Goal: Information Seeking & Learning: Check status

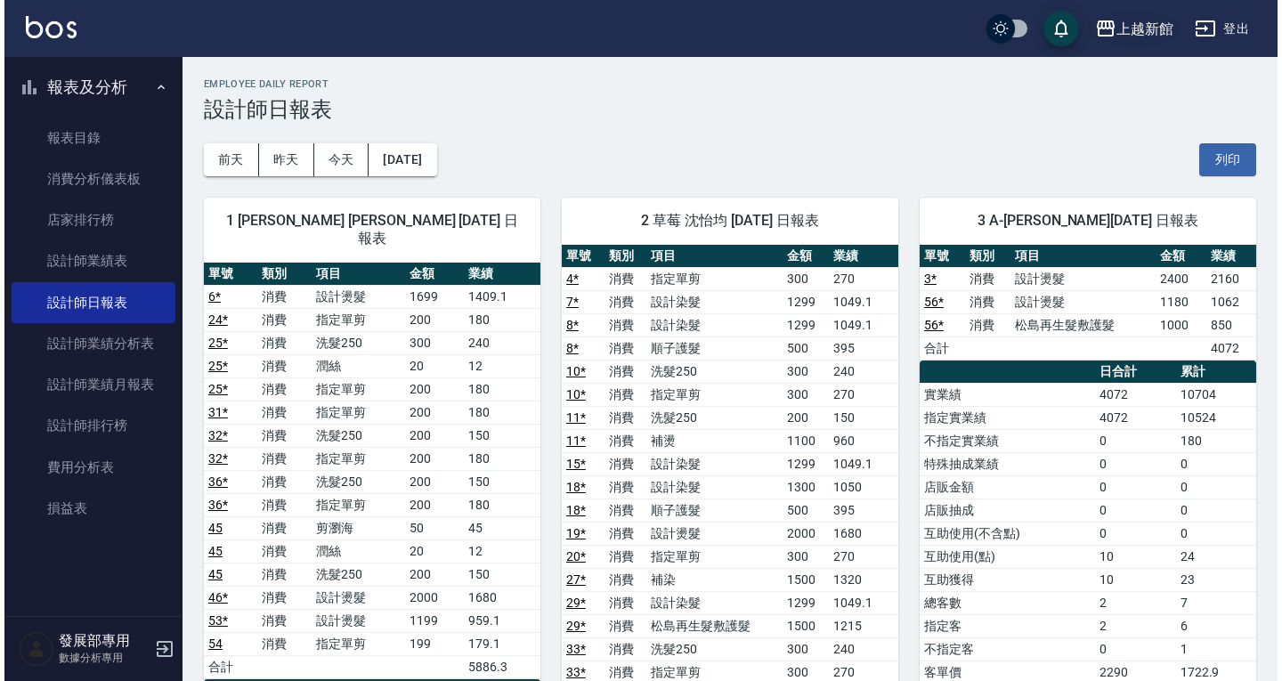
scroll to position [1028, 0]
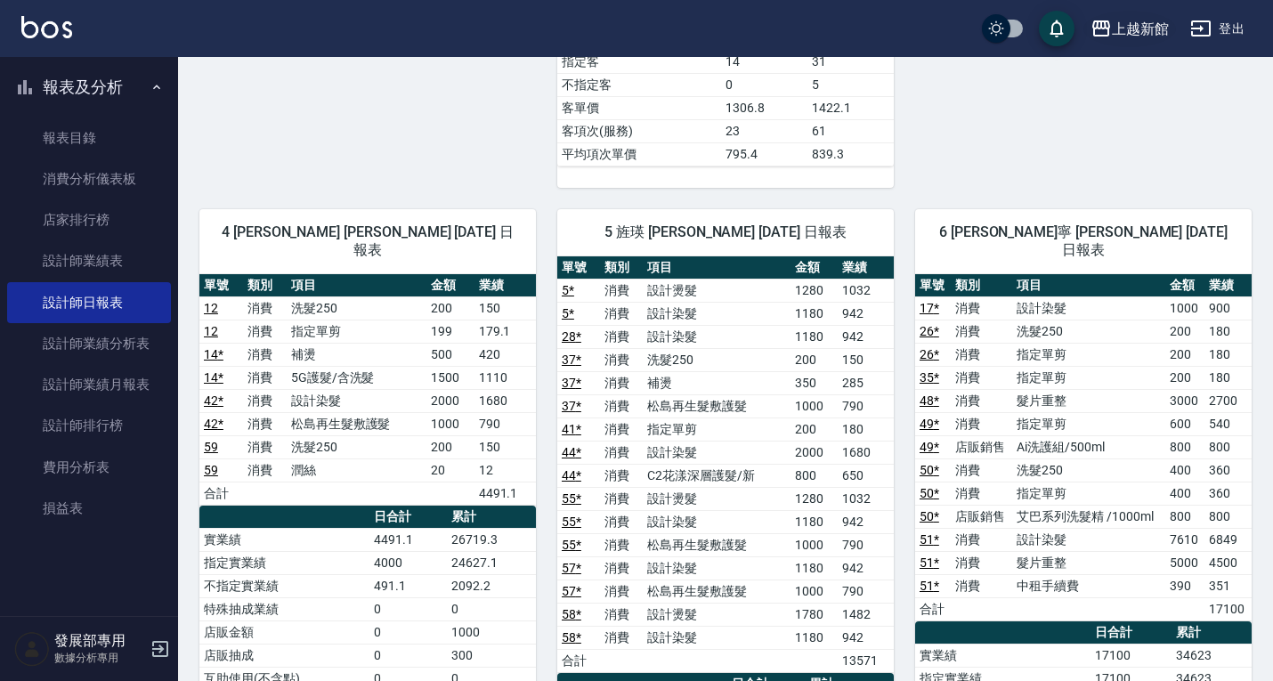
click at [1128, 41] on button "上越新館" at bounding box center [1130, 29] width 93 height 37
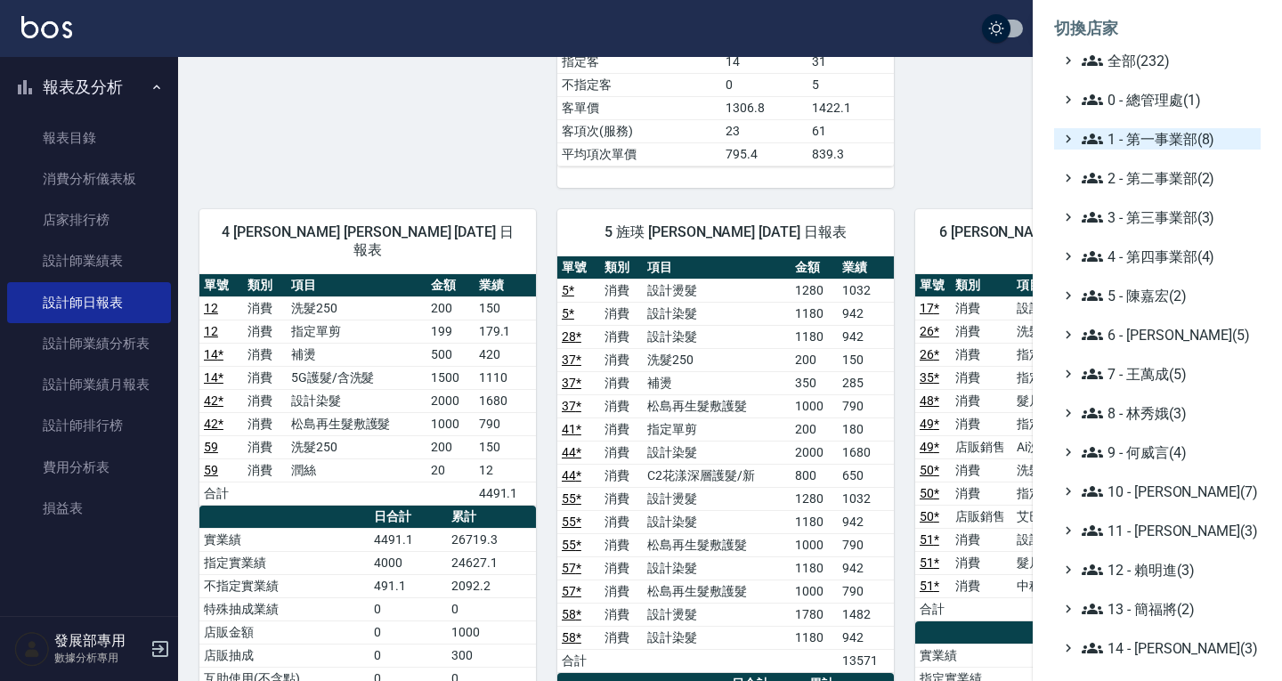
click at [1146, 144] on span "1 - 第一事業部(8)" at bounding box center [1168, 138] width 172 height 21
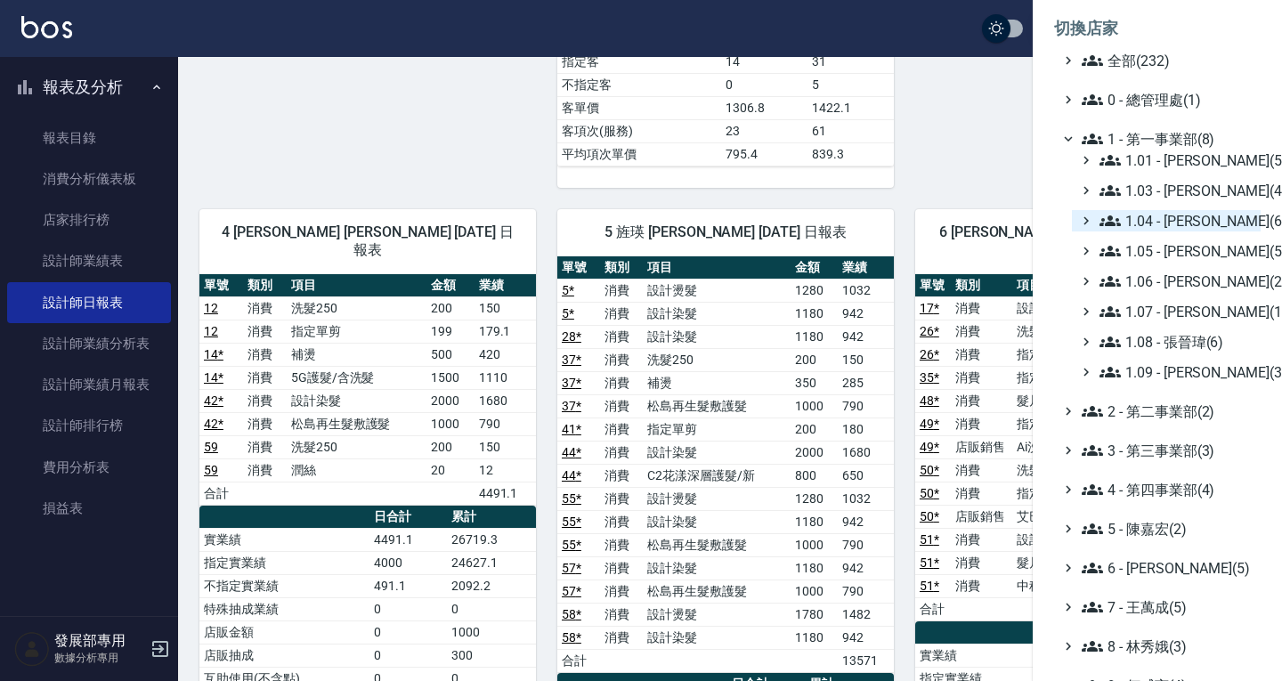
click at [1169, 224] on span "1.04 - [PERSON_NAME](6)" at bounding box center [1177, 220] width 154 height 21
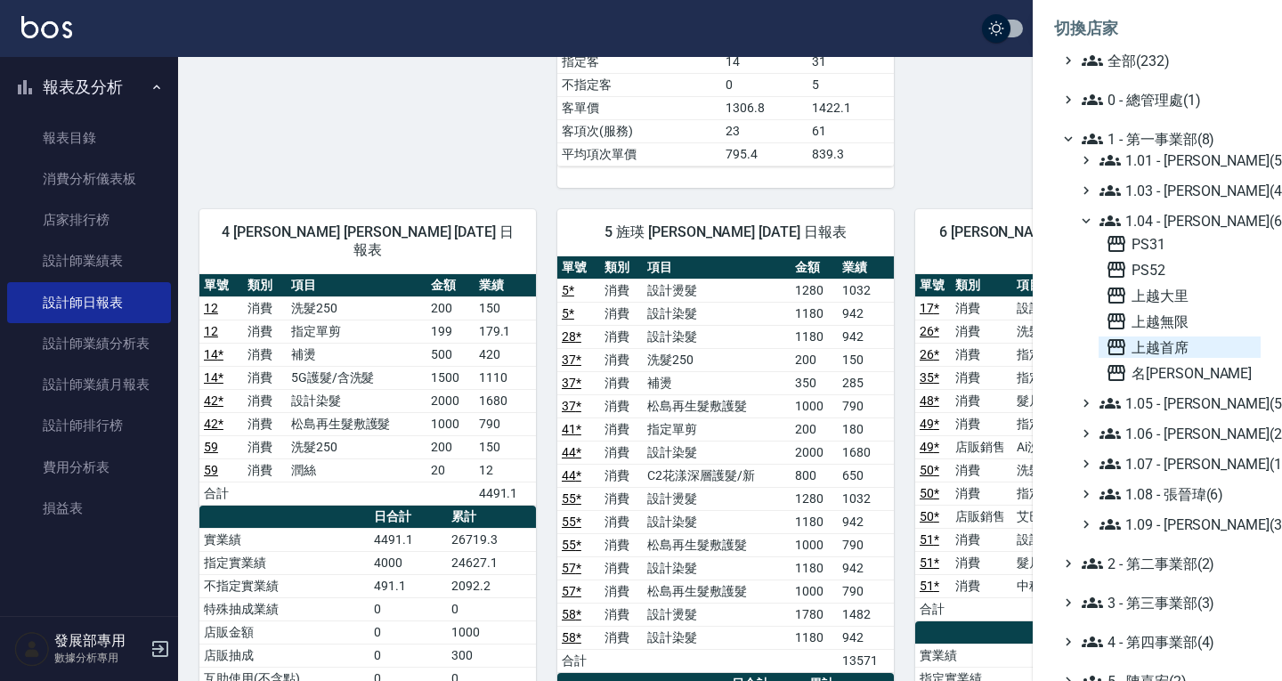
click at [1195, 341] on span "上越首席" at bounding box center [1180, 347] width 148 height 21
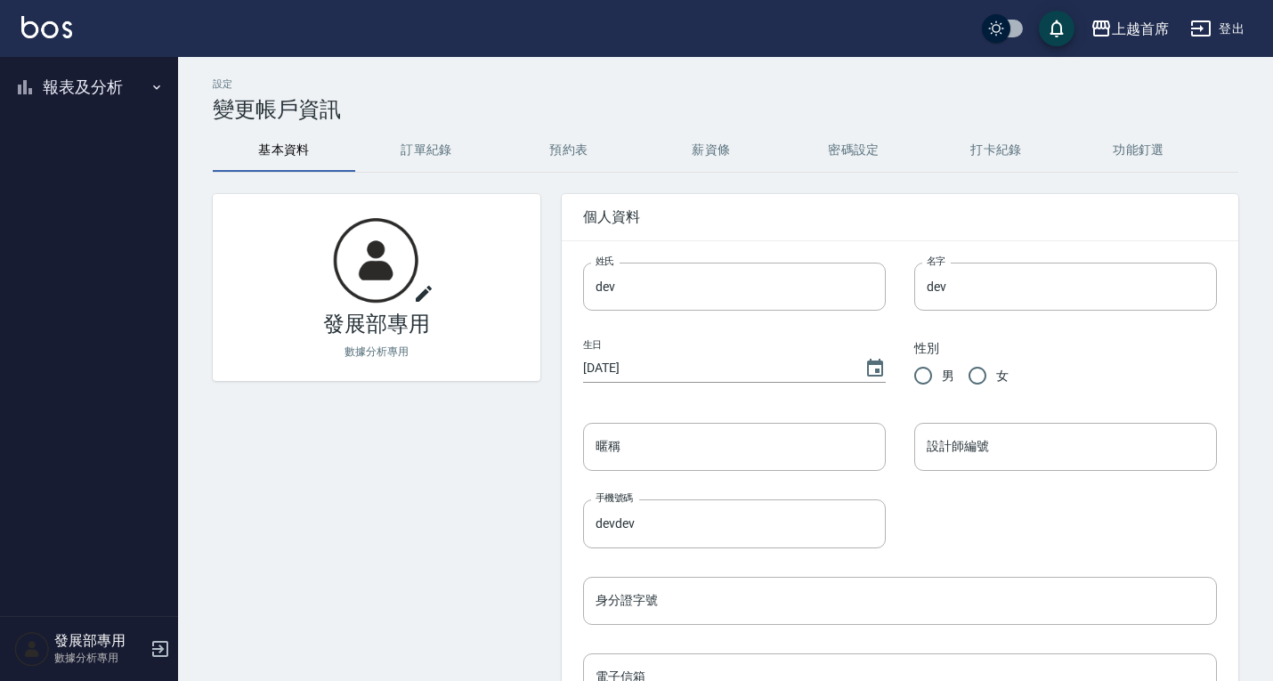
drag, startPoint x: 134, startPoint y: 77, endPoint x: 124, endPoint y: 74, distance: 10.4
click at [134, 78] on button "報表及分析" at bounding box center [89, 87] width 164 height 46
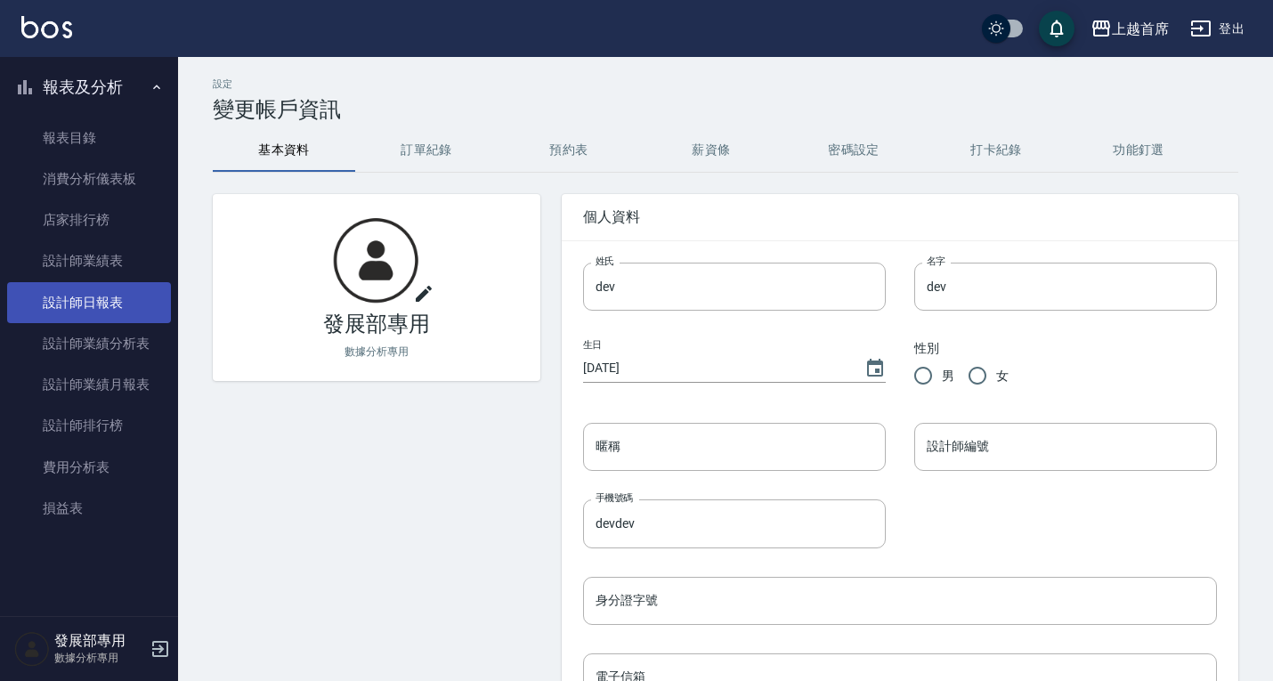
drag, startPoint x: 112, startPoint y: 307, endPoint x: 123, endPoint y: 297, distance: 14.5
click at [112, 307] on link "設計師日報表" at bounding box center [89, 302] width 164 height 41
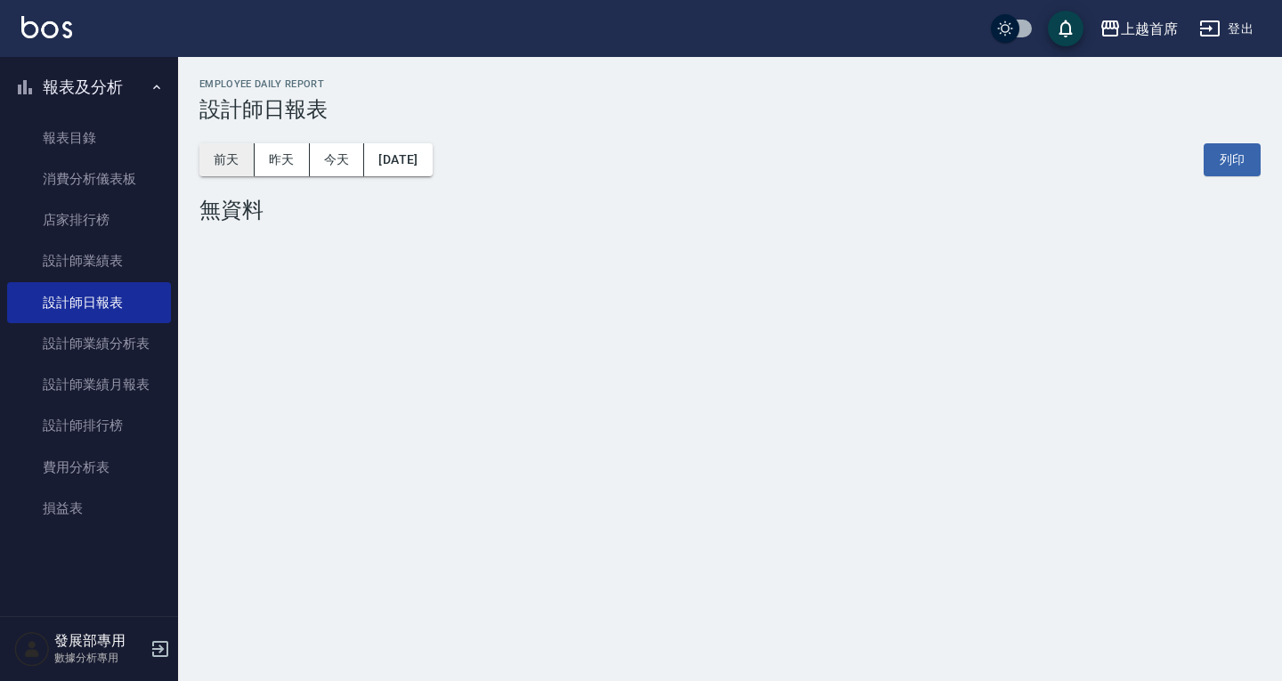
click at [234, 161] on button "前天" at bounding box center [226, 159] width 55 height 33
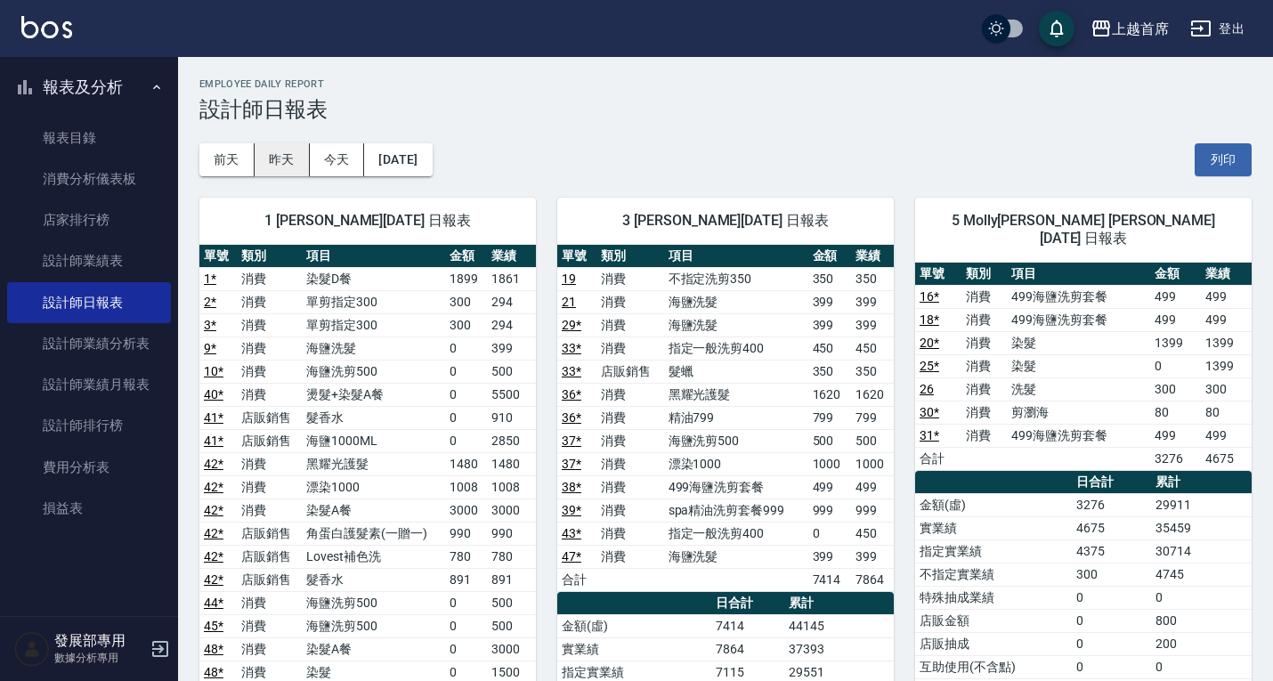
click at [288, 147] on button "昨天" at bounding box center [282, 159] width 55 height 33
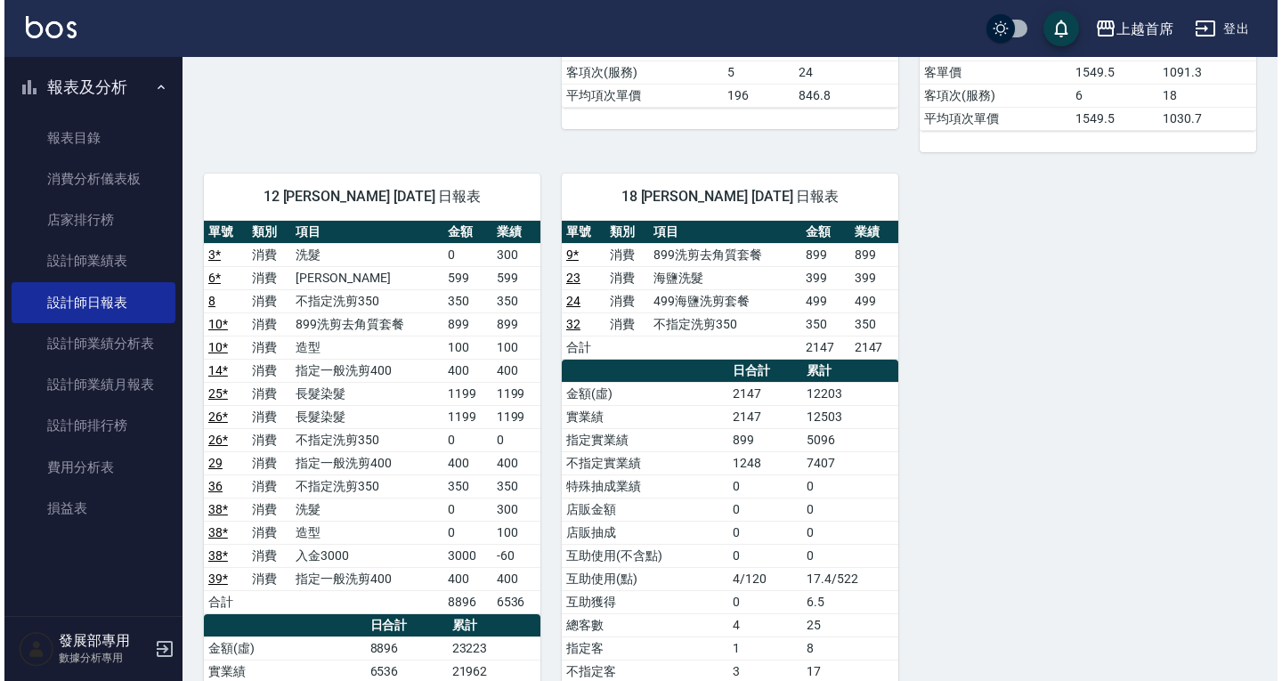
scroll to position [1336, 0]
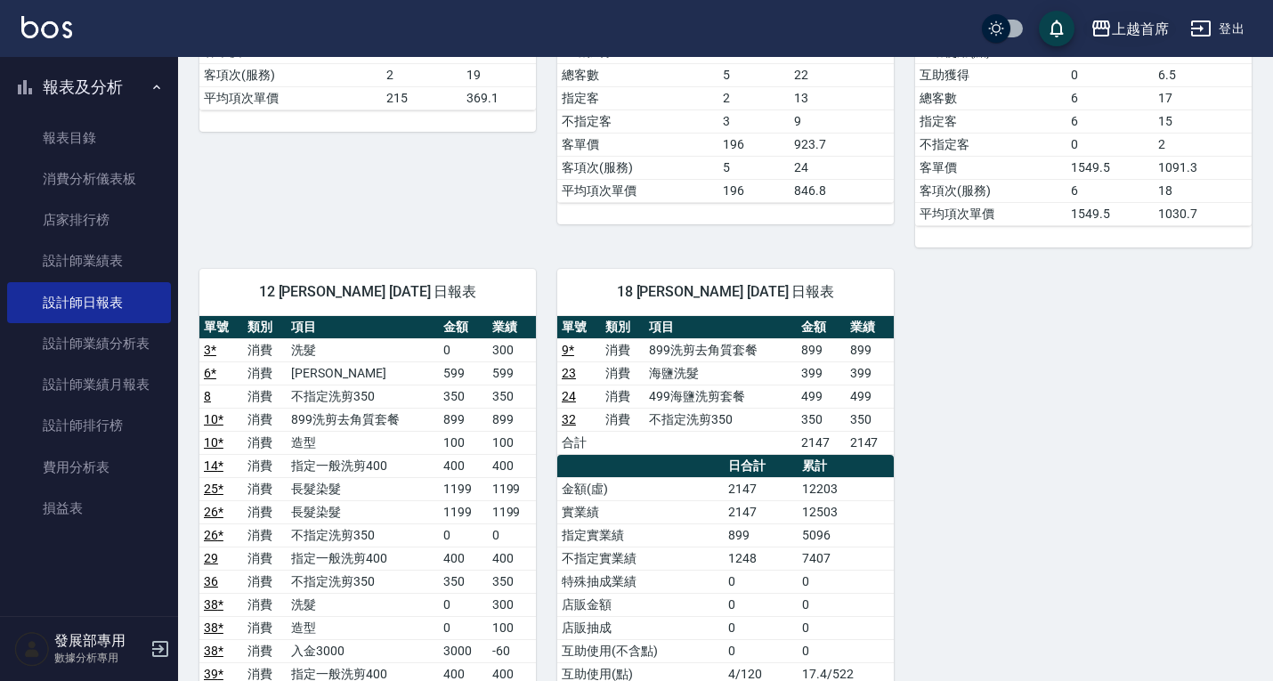
click at [1124, 24] on div "上越首席" at bounding box center [1140, 29] width 57 height 22
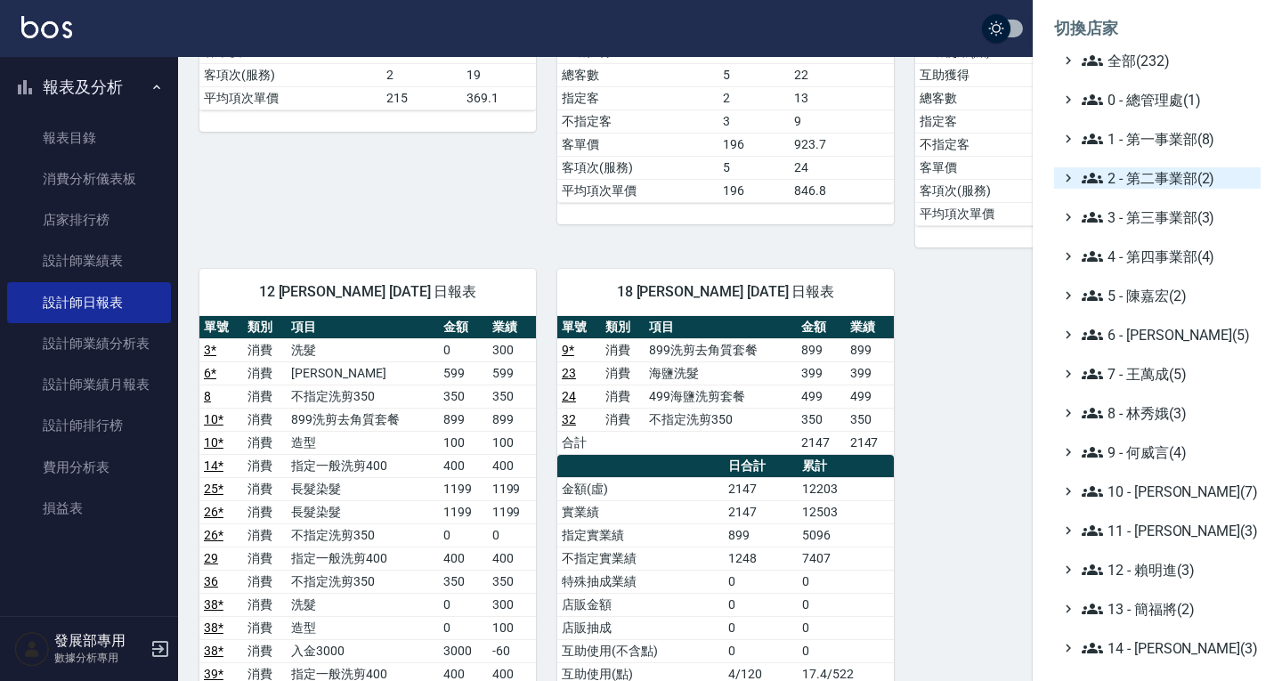
click at [1159, 183] on span "2 - 第二事業部(2)" at bounding box center [1168, 177] width 172 height 21
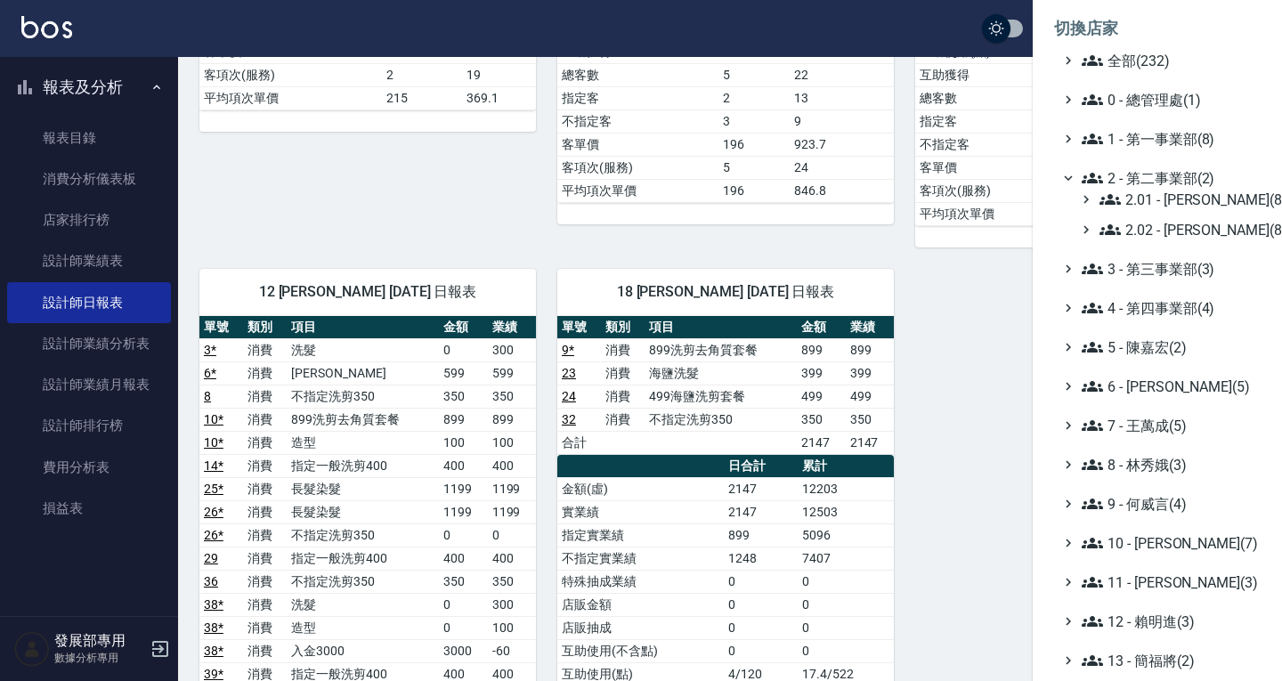
click at [1159, 177] on span "2 - 第二事業部(2)" at bounding box center [1168, 177] width 172 height 21
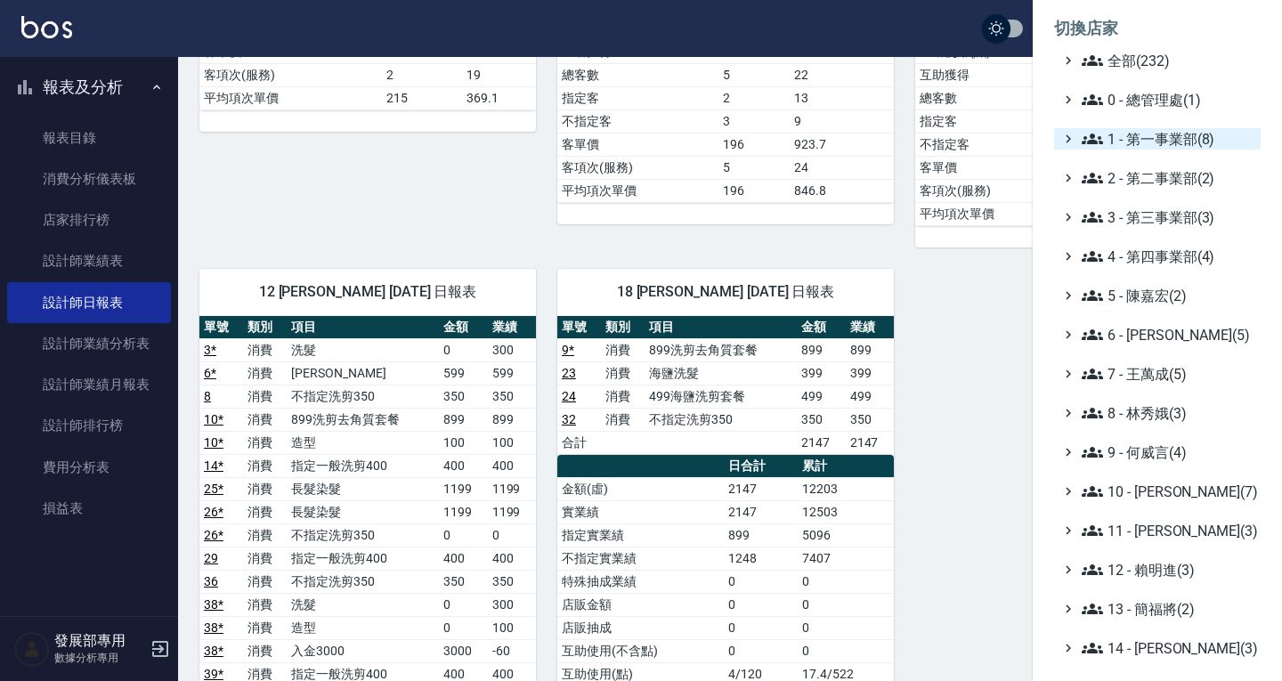
click at [1158, 138] on span "1 - 第一事業部(8)" at bounding box center [1168, 138] width 172 height 21
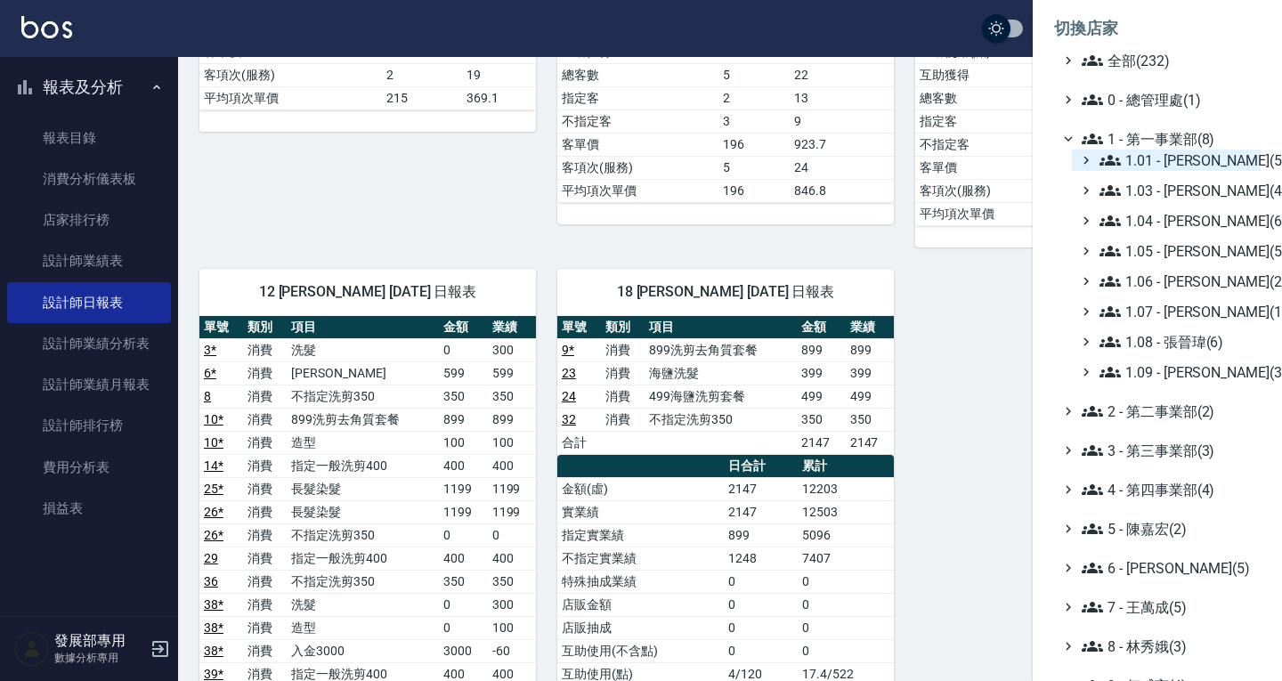
click at [1159, 155] on span "1.01 - 鄭洞樂(5)" at bounding box center [1177, 160] width 154 height 21
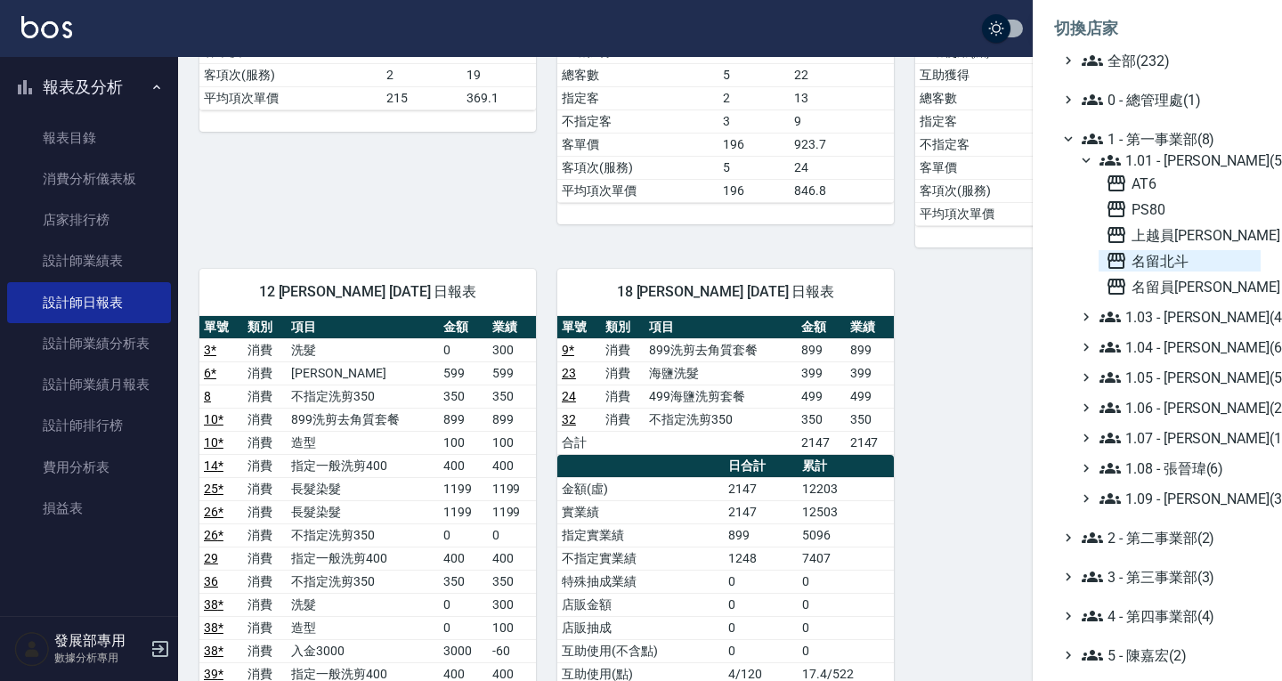
click at [1174, 256] on span "名留北斗" at bounding box center [1180, 260] width 148 height 21
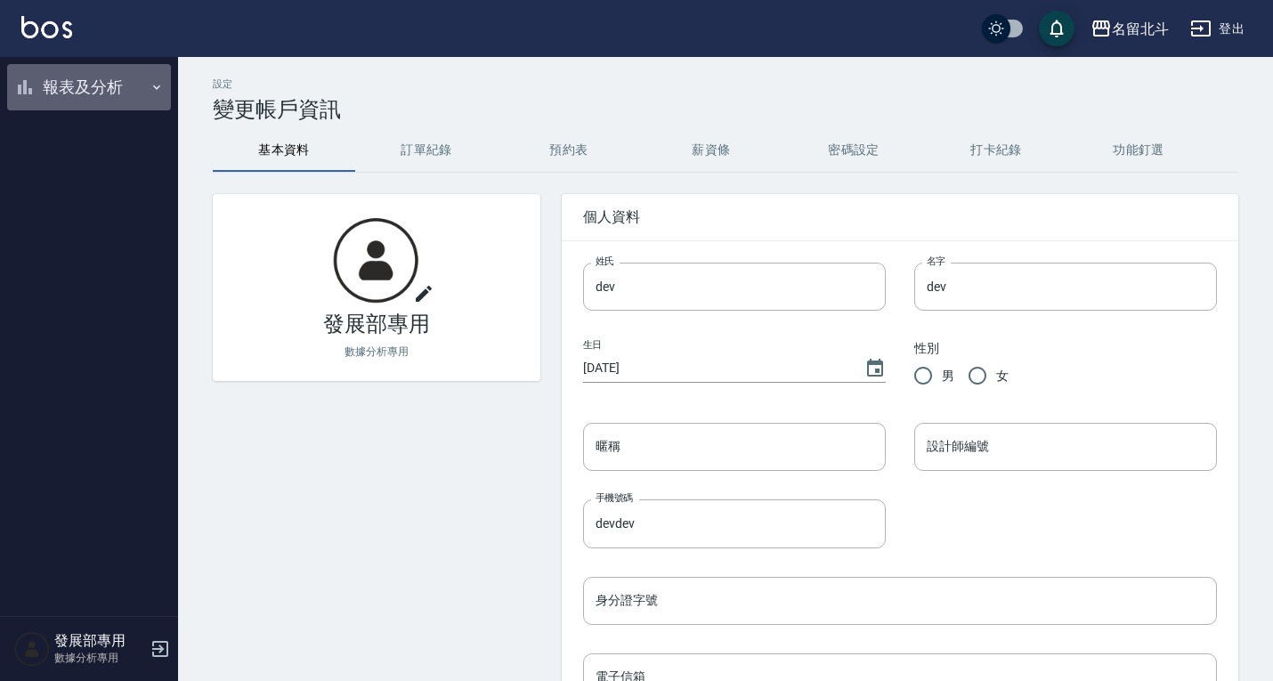
click at [56, 93] on button "報表及分析" at bounding box center [89, 87] width 164 height 46
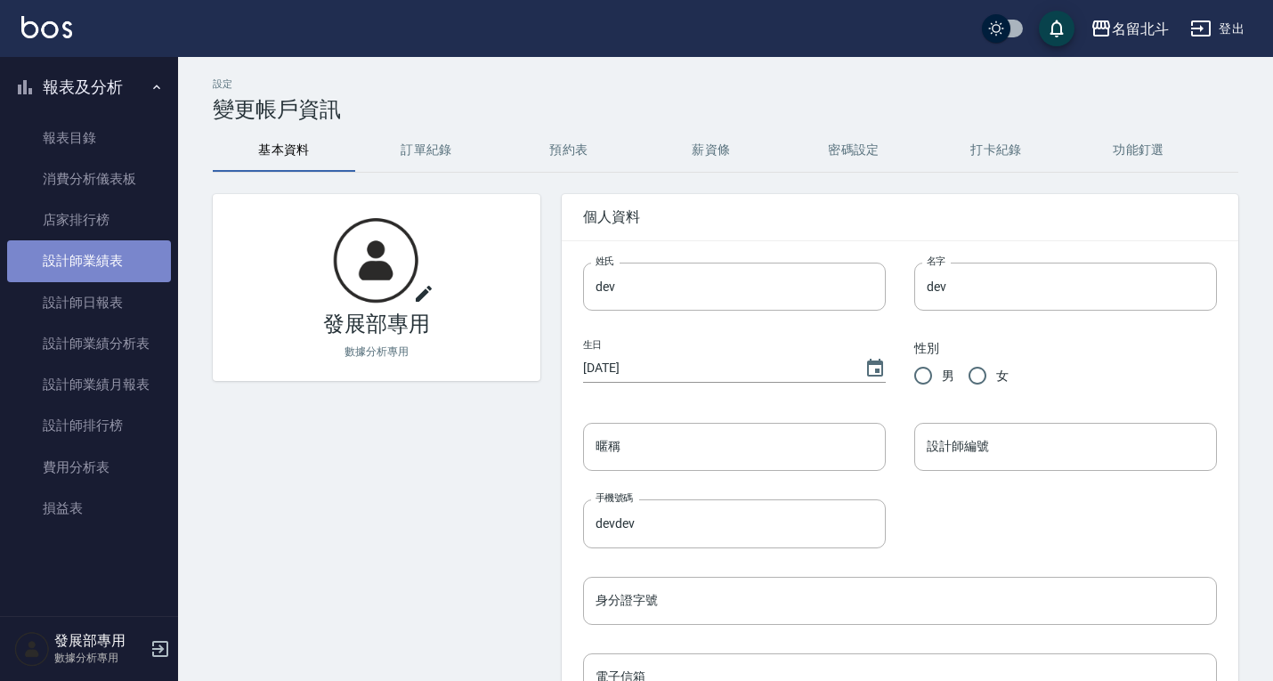
click at [91, 280] on link "設計師業績表" at bounding box center [89, 260] width 164 height 41
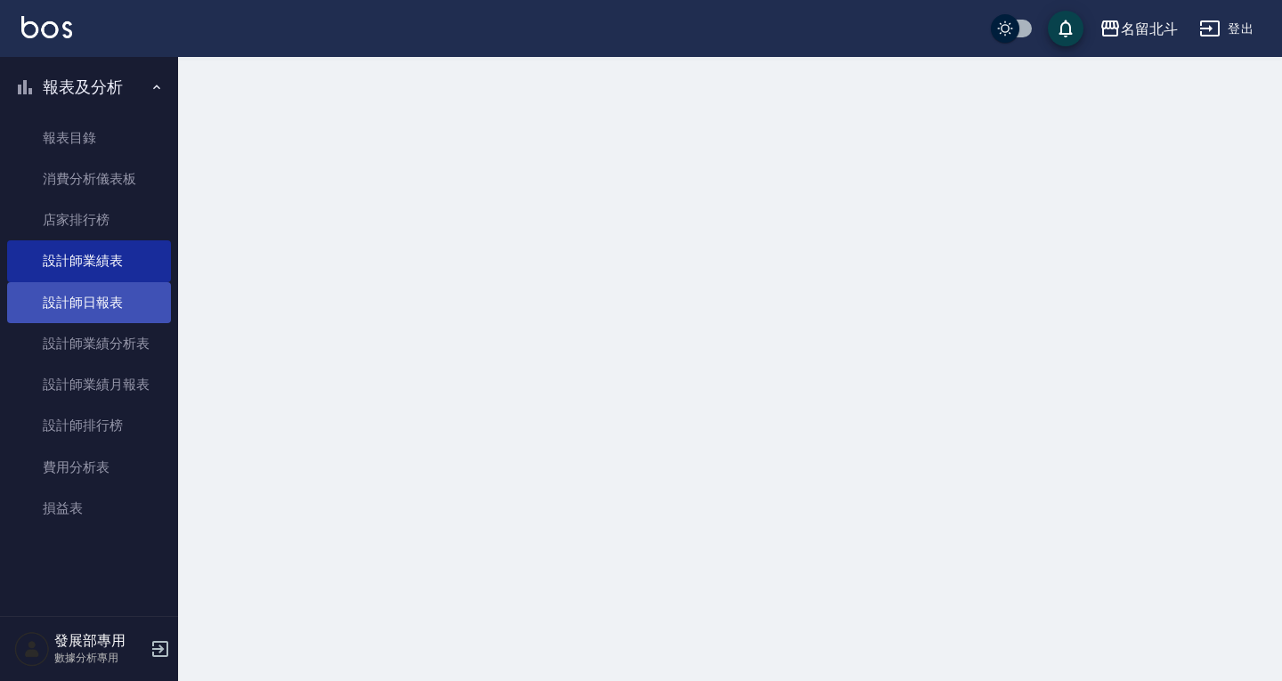
click at [87, 305] on link "設計師日報表" at bounding box center [89, 302] width 164 height 41
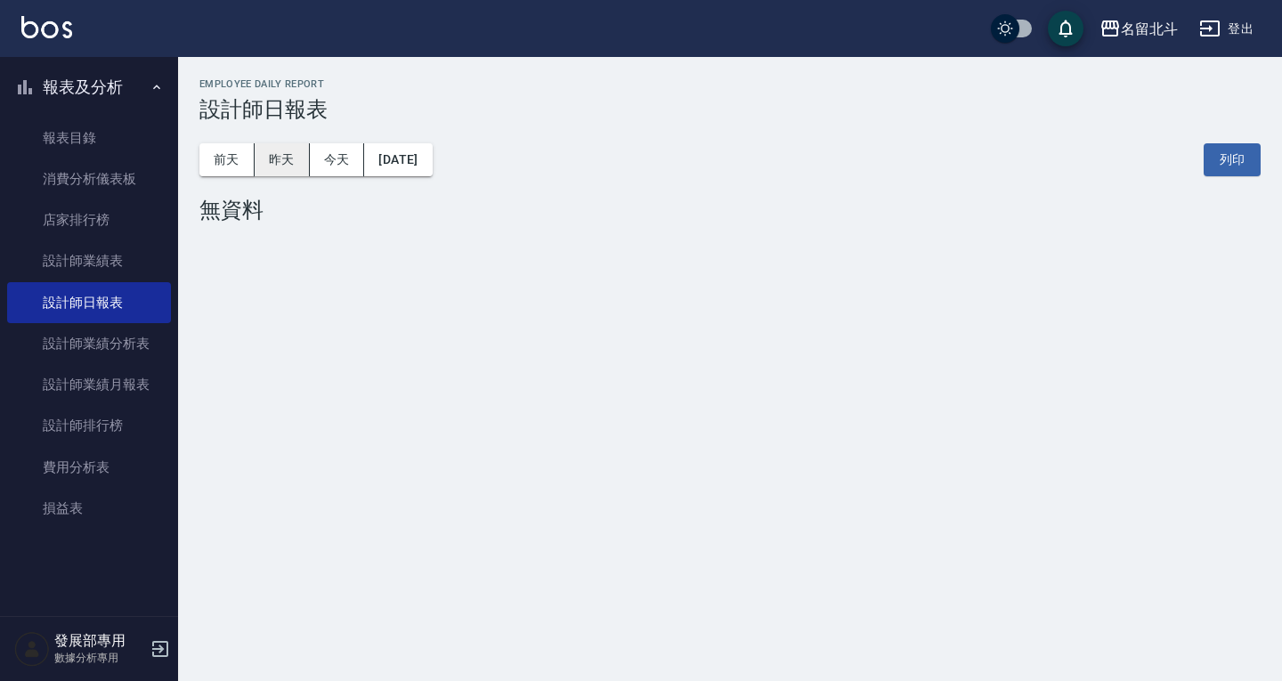
click at [297, 150] on button "昨天" at bounding box center [282, 159] width 55 height 33
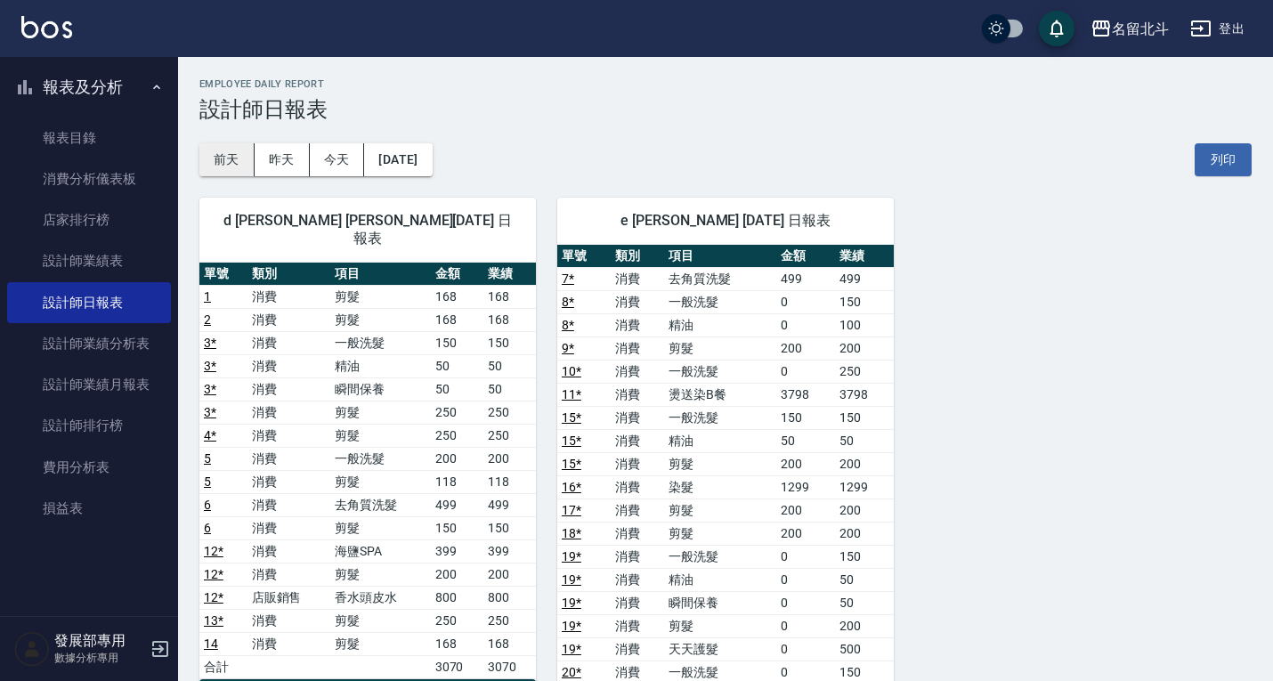
click at [241, 159] on button "前天" at bounding box center [226, 159] width 55 height 33
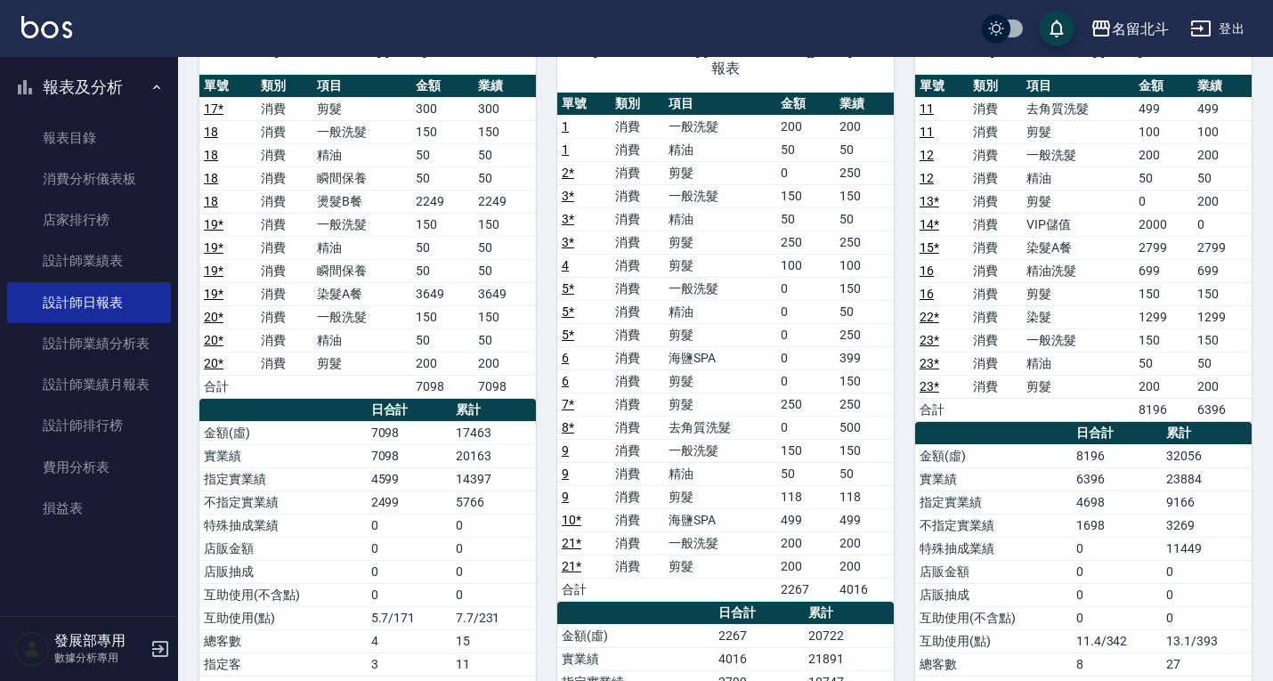
scroll to position [178, 0]
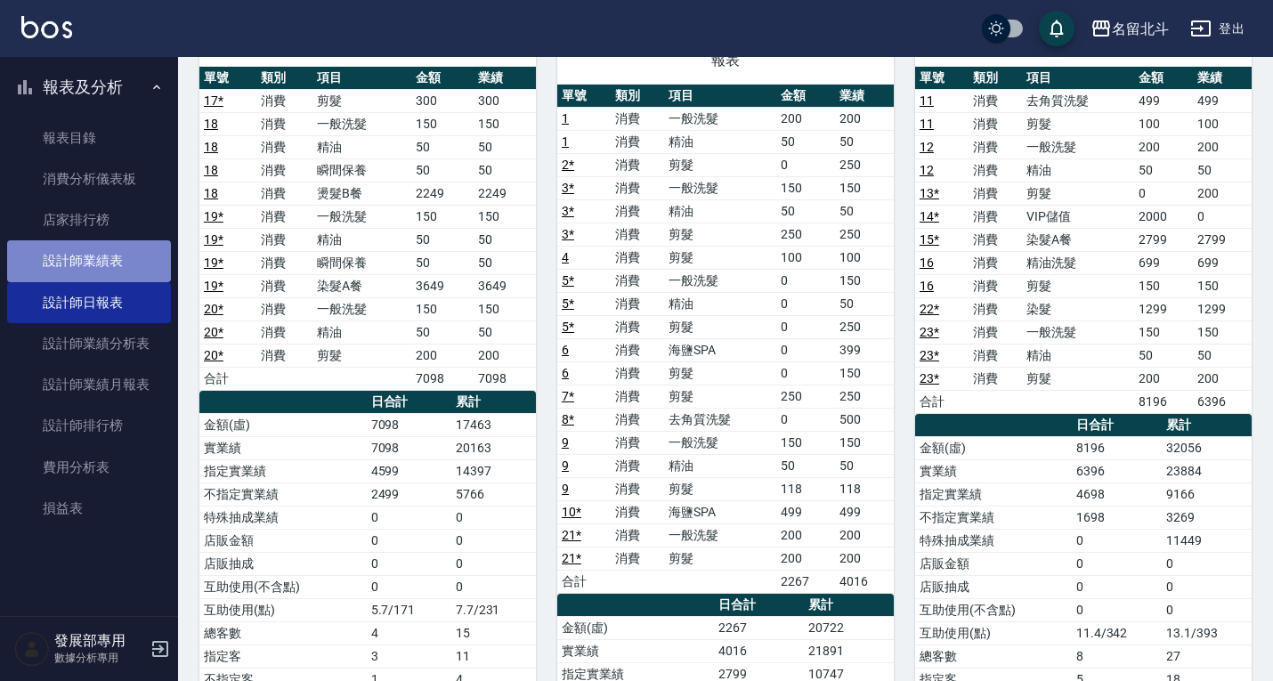
drag, startPoint x: 116, startPoint y: 256, endPoint x: 133, endPoint y: 249, distance: 18.4
click at [116, 256] on link "設計師業績表" at bounding box center [89, 260] width 164 height 41
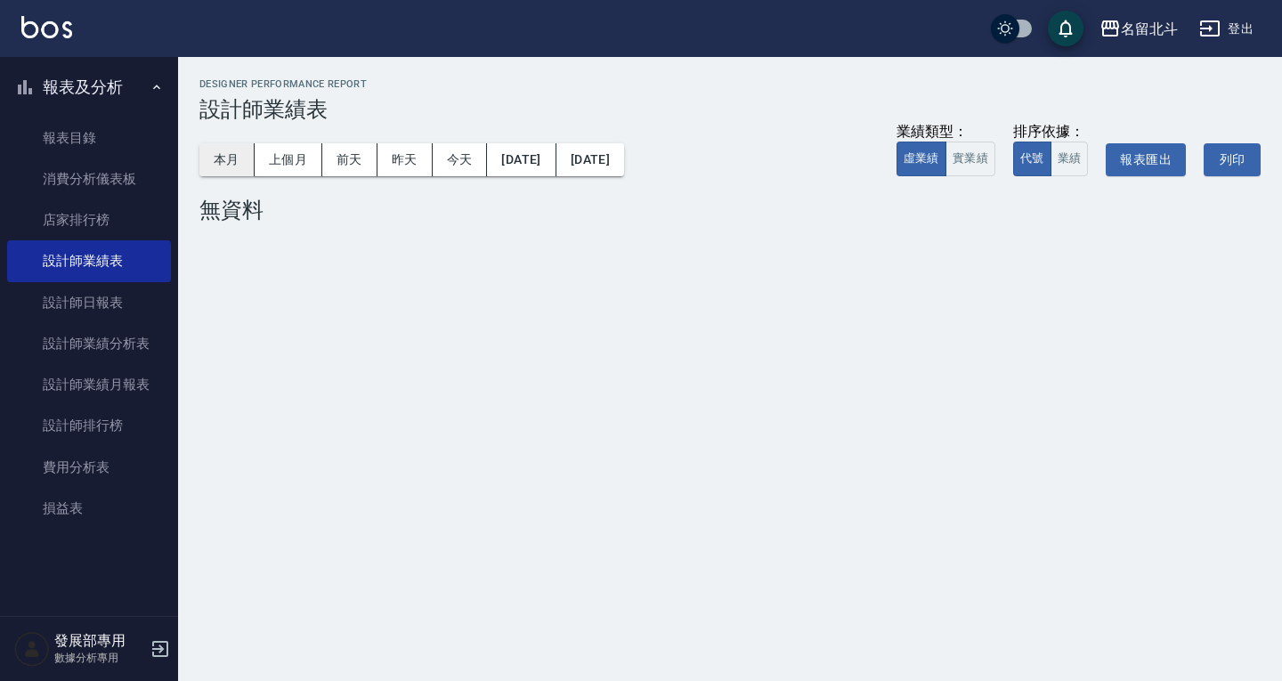
click at [220, 166] on button "本月" at bounding box center [226, 159] width 55 height 33
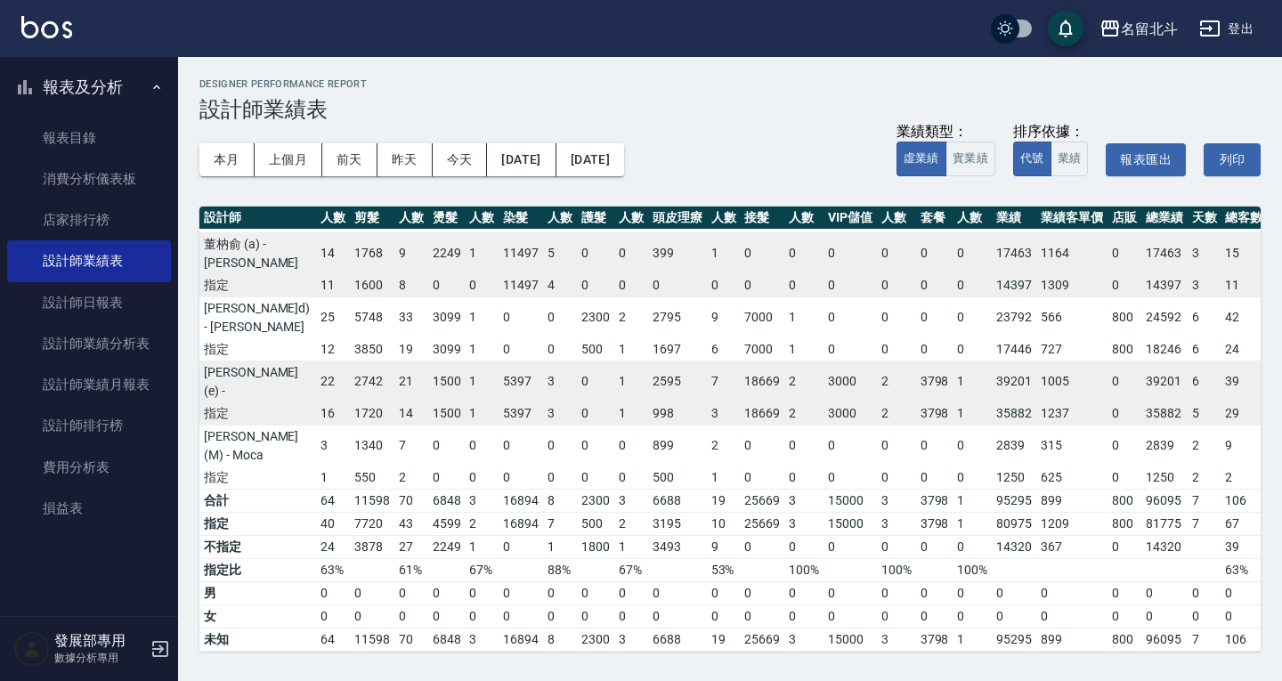
scroll to position [0, 36]
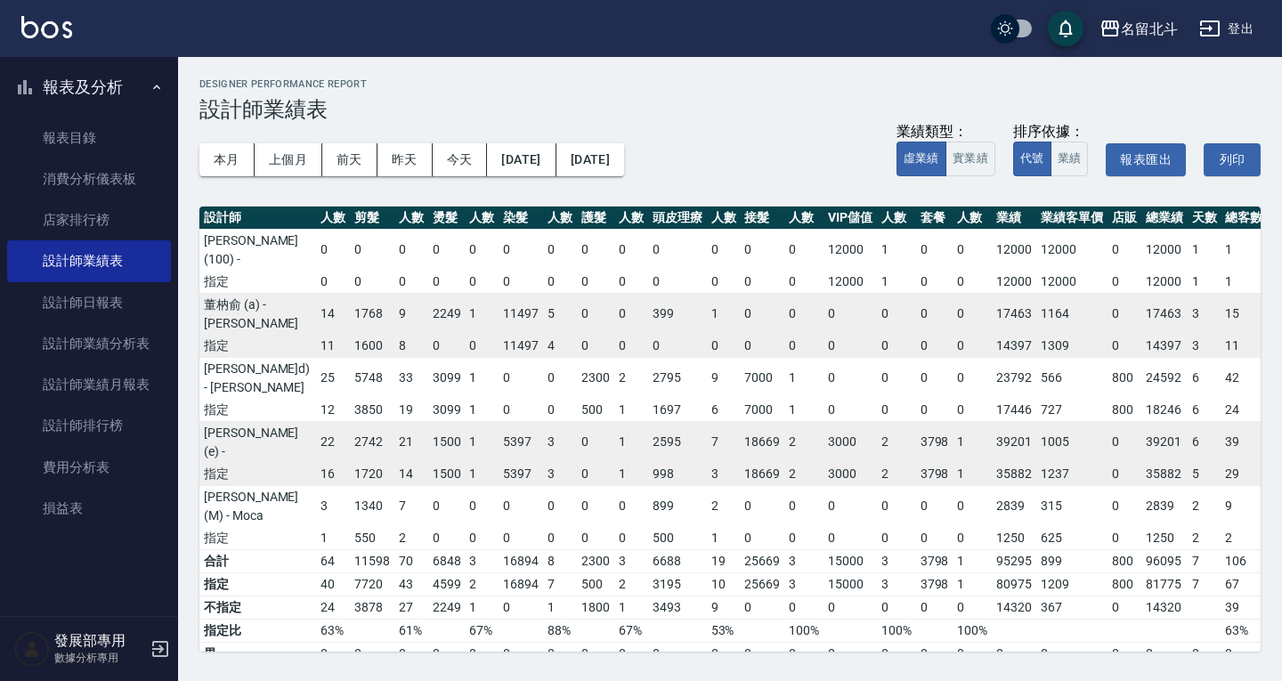
click at [1140, 24] on div "名留北斗" at bounding box center [1149, 29] width 57 height 22
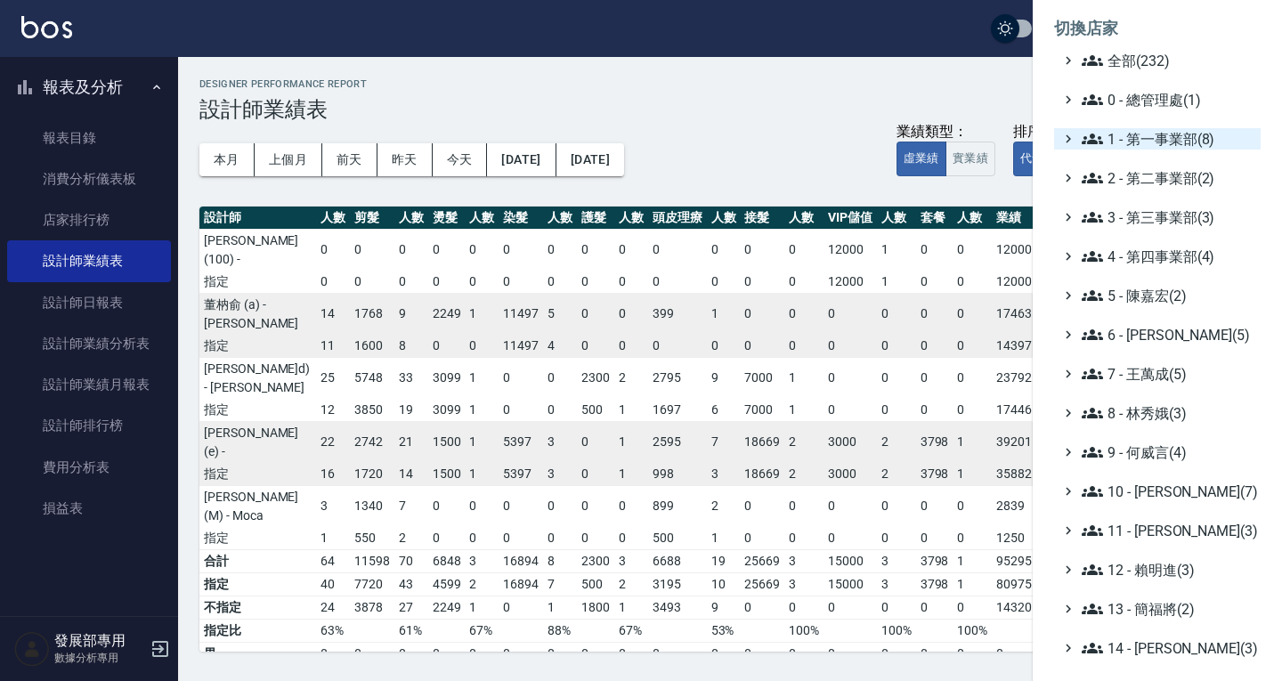
click at [1152, 130] on span "1 - 第一事業部(8)" at bounding box center [1168, 138] width 172 height 21
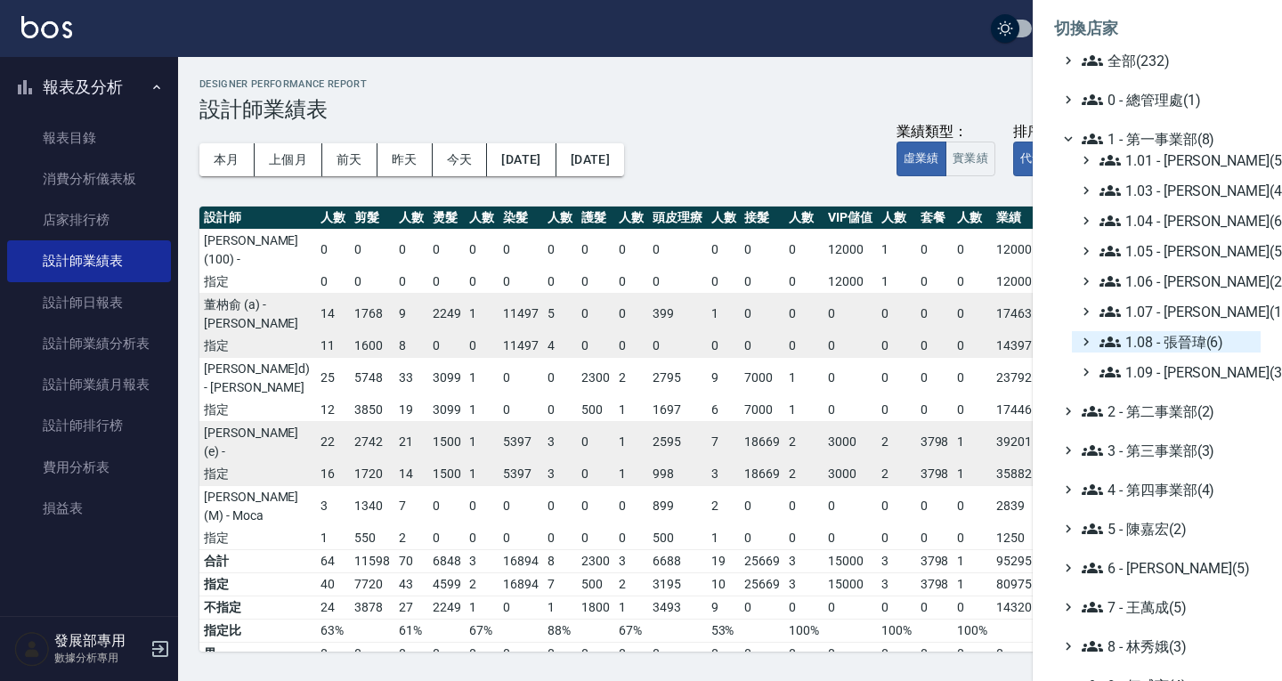
click at [1191, 350] on span "1.08 - 張晉瑋(6)" at bounding box center [1177, 341] width 154 height 21
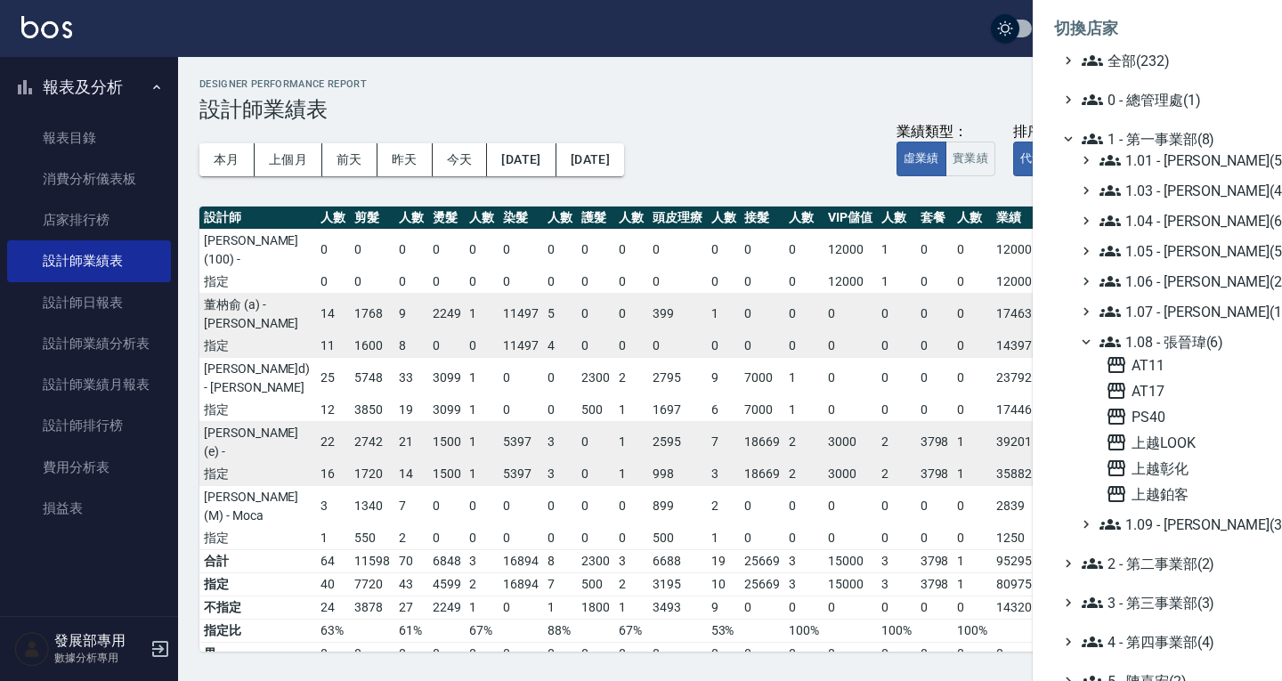
click at [1189, 342] on span "1.08 - 張晉瑋(6)" at bounding box center [1177, 341] width 154 height 21
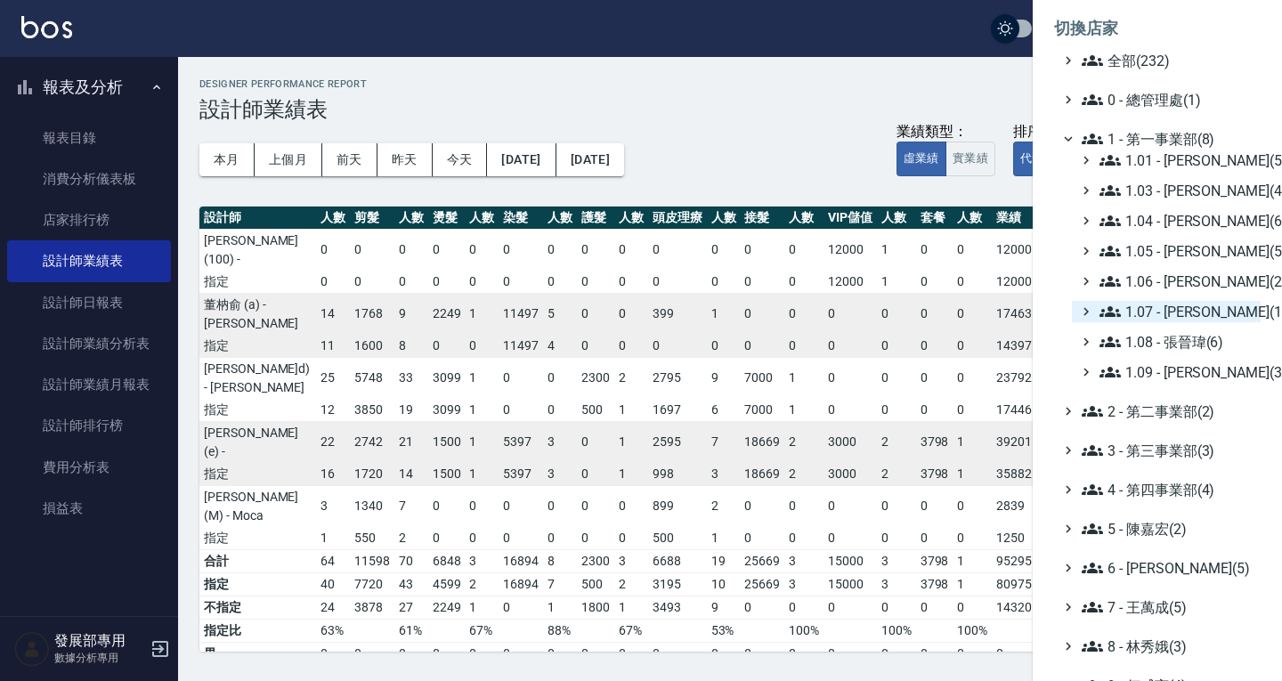
click at [1184, 307] on span "1.07 - 蔡佳均(11)" at bounding box center [1177, 311] width 154 height 21
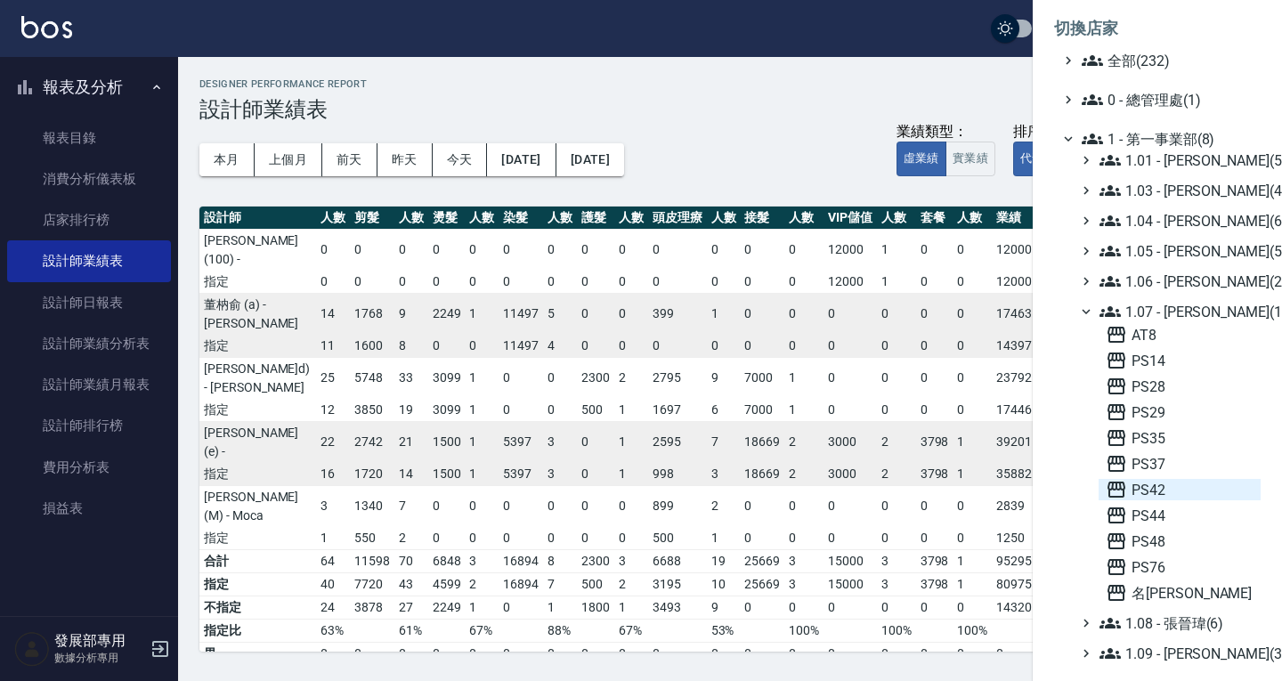
click at [1183, 493] on span "PS42" at bounding box center [1180, 489] width 148 height 21
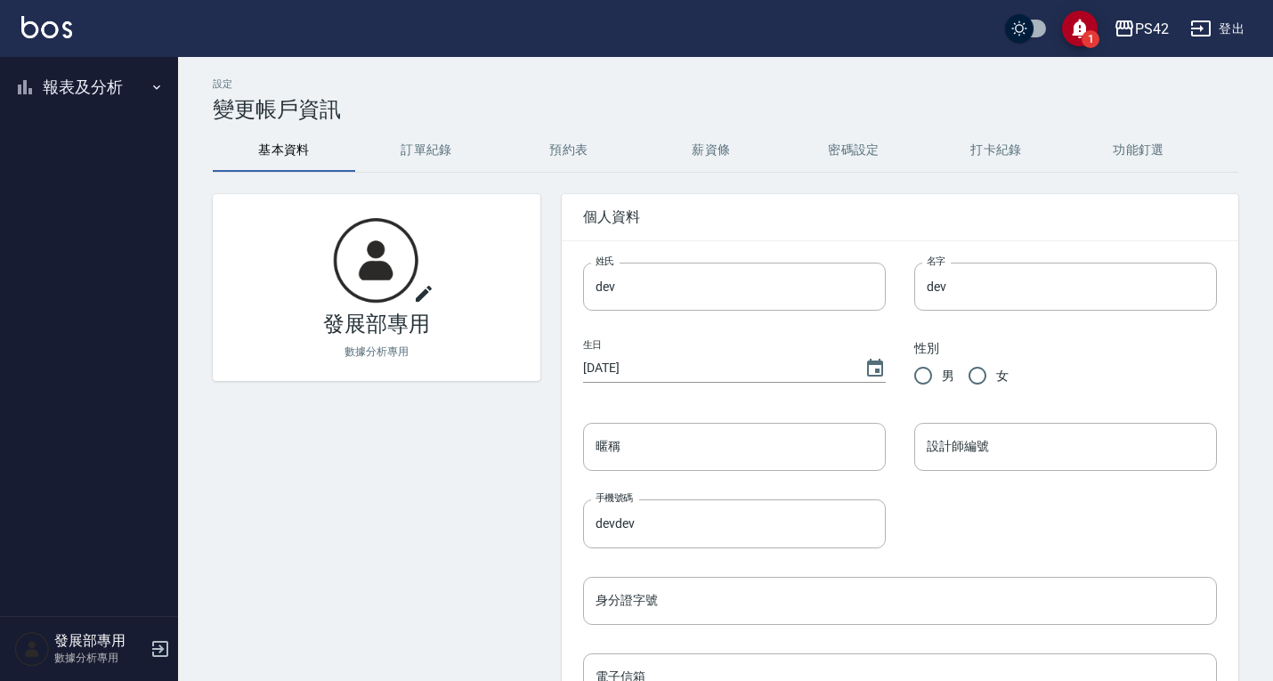
click at [71, 90] on button "報表及分析" at bounding box center [89, 87] width 164 height 46
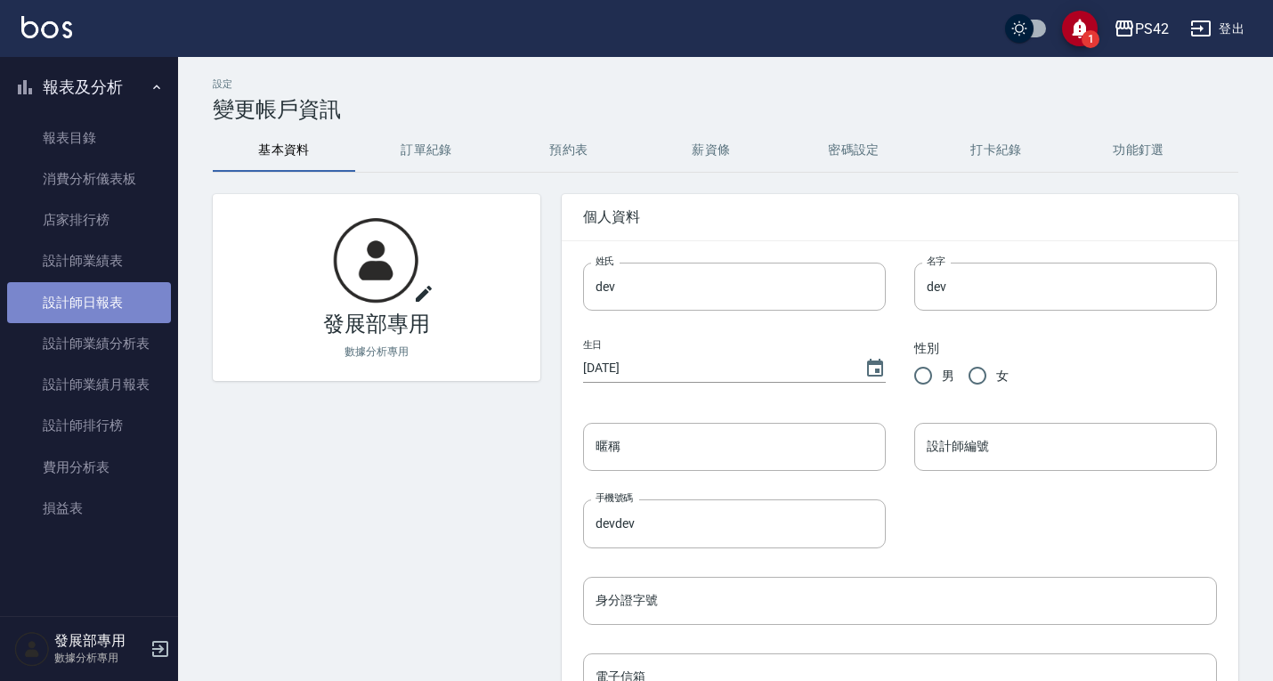
click at [89, 295] on link "設計師日報表" at bounding box center [89, 302] width 164 height 41
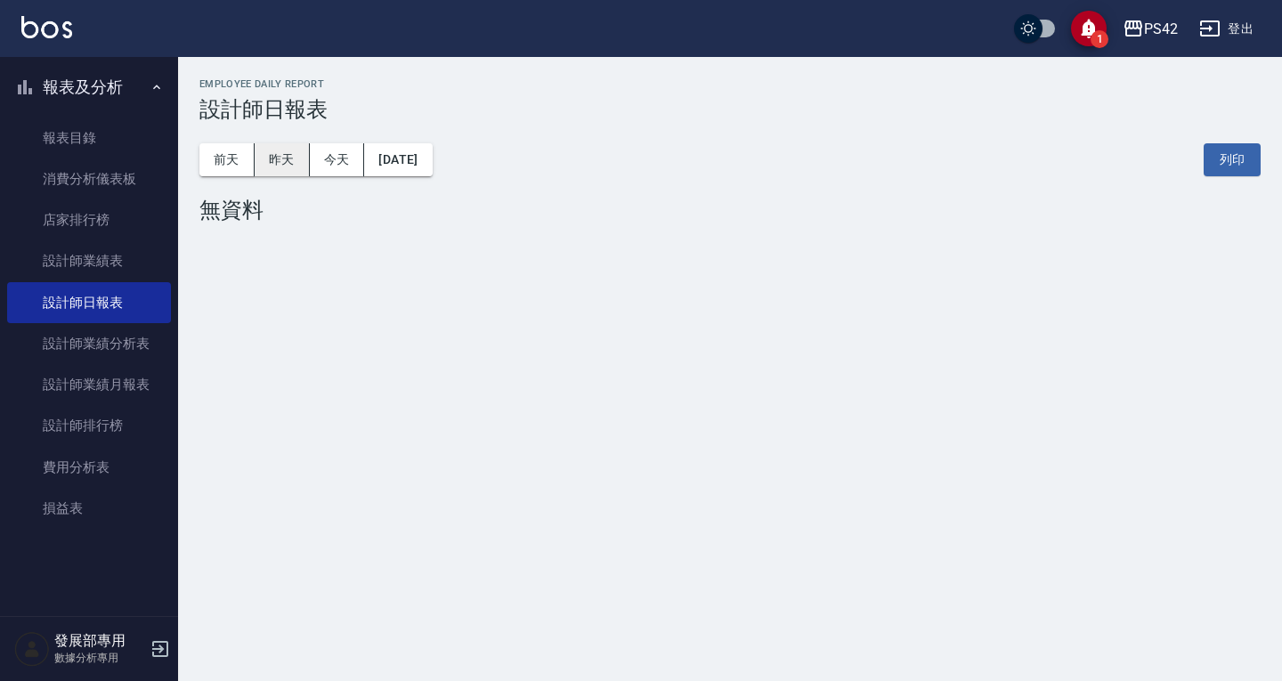
click at [293, 162] on button "昨天" at bounding box center [282, 159] width 55 height 33
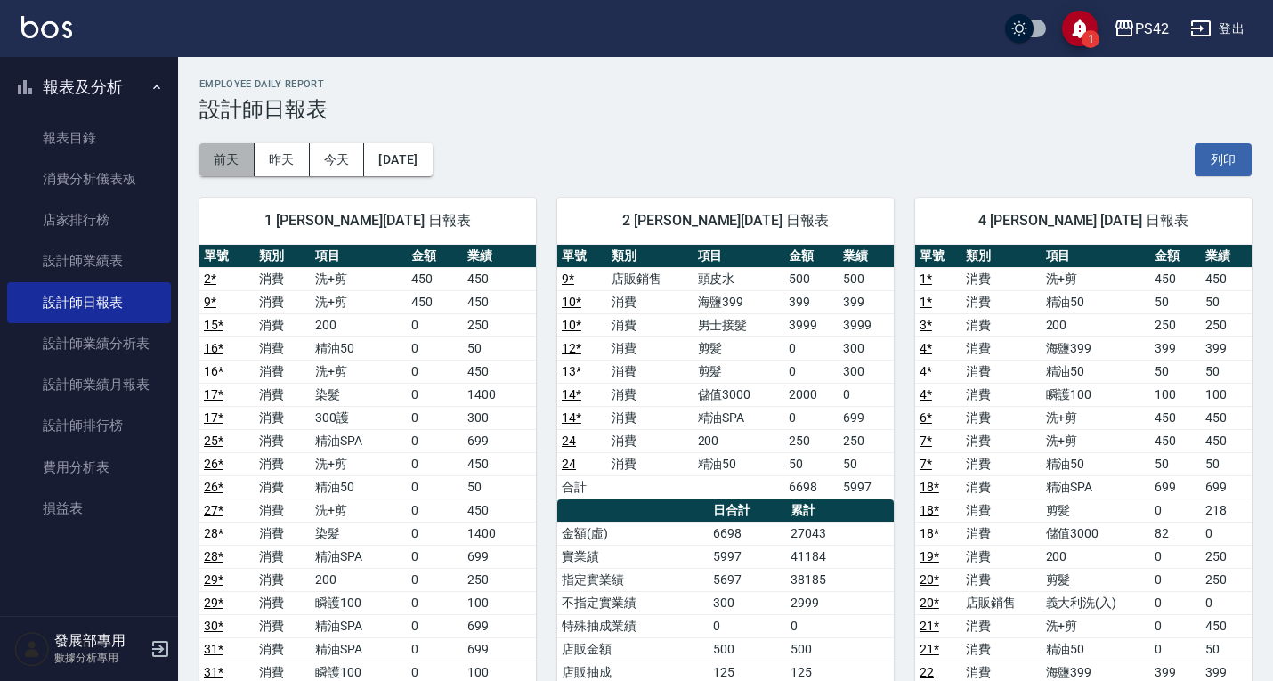
click at [233, 155] on button "前天" at bounding box center [226, 159] width 55 height 33
